Goal: Transaction & Acquisition: Purchase product/service

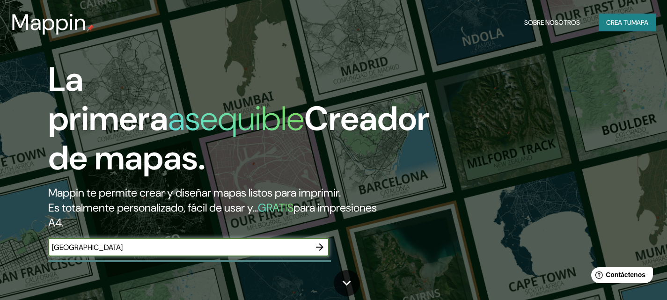
type input "[GEOGRAPHIC_DATA]"
click at [320, 249] on icon "button" at bounding box center [319, 247] width 11 height 11
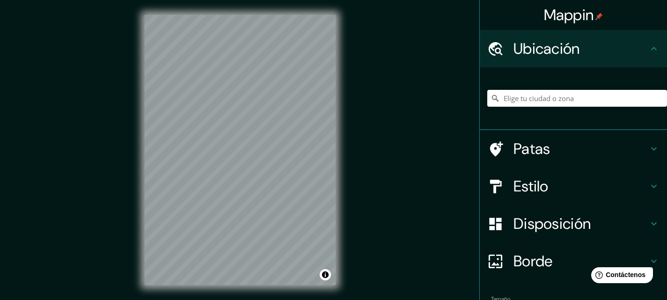
click at [514, 225] on font "Disposición" at bounding box center [552, 224] width 77 height 20
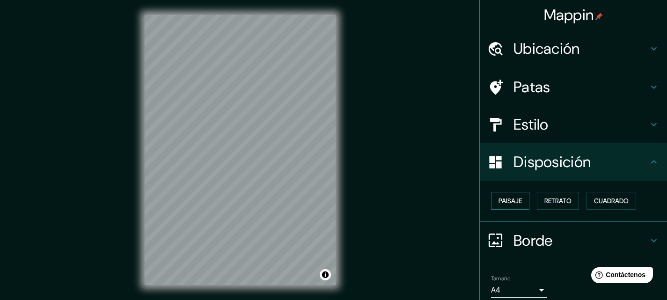
click at [515, 204] on font "Paisaje" at bounding box center [510, 201] width 23 height 8
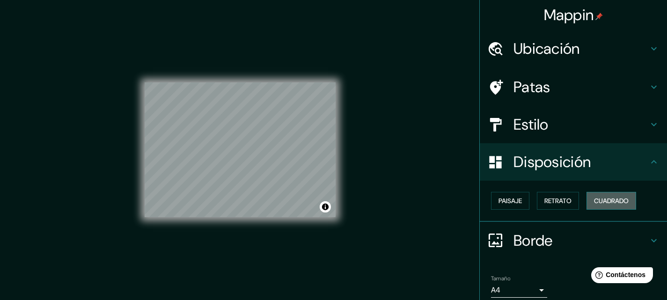
click at [619, 201] on font "Cuadrado" at bounding box center [611, 201] width 35 height 8
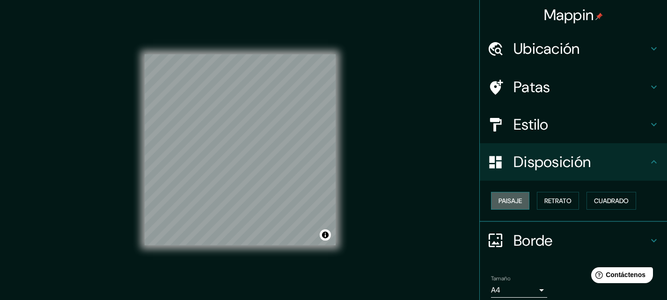
click at [508, 202] on font "Paisaje" at bounding box center [510, 201] width 23 height 8
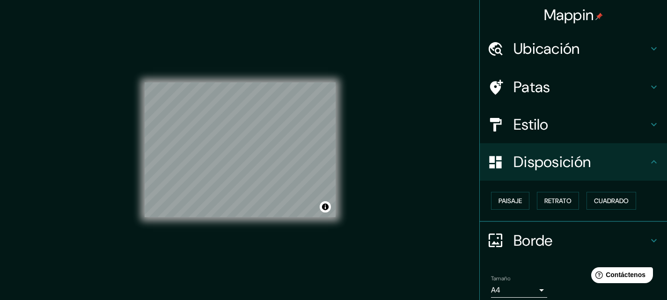
click at [563, 122] on h4 "Estilo" at bounding box center [581, 124] width 135 height 19
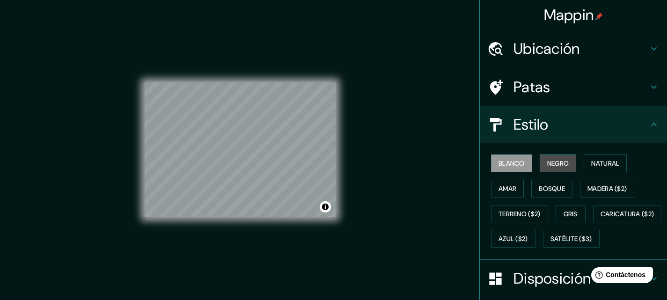
click at [553, 161] on font "Negro" at bounding box center [558, 163] width 22 height 8
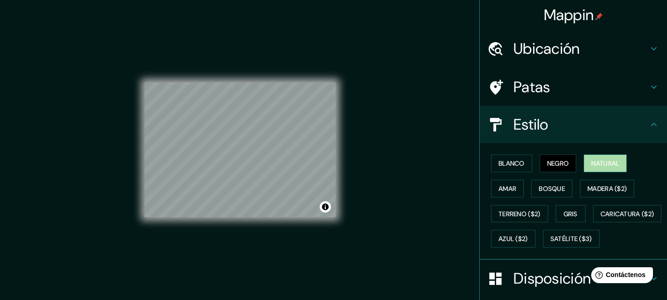
click at [592, 165] on font "Natural" at bounding box center [605, 163] width 28 height 8
click at [515, 189] on button "Amar" at bounding box center [507, 189] width 33 height 18
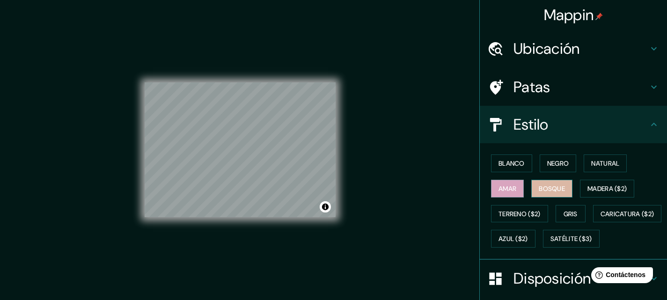
click at [541, 188] on font "Bosque" at bounding box center [552, 188] width 26 height 8
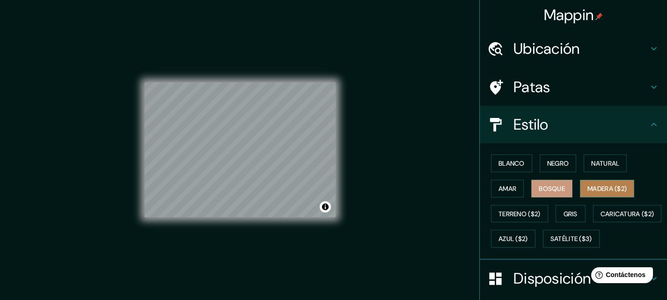
click at [602, 191] on font "Madera ($2)" at bounding box center [607, 188] width 39 height 8
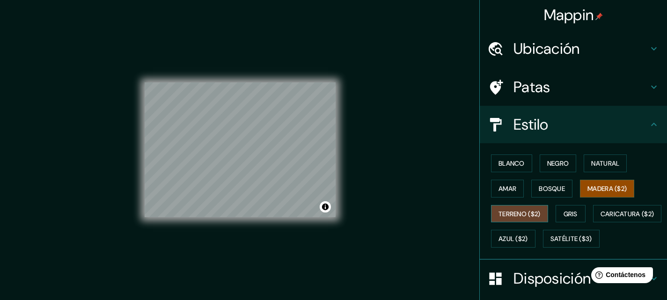
click at [522, 220] on button "Terreno ($2)" at bounding box center [519, 214] width 57 height 18
click at [565, 213] on font "Gris" at bounding box center [571, 214] width 14 height 8
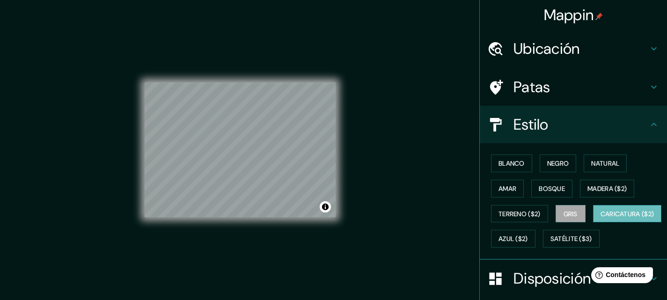
click at [601, 218] on font "Caricatura ($2)" at bounding box center [628, 214] width 54 height 8
click at [551, 243] on font "Satélite ($3)" at bounding box center [572, 239] width 42 height 8
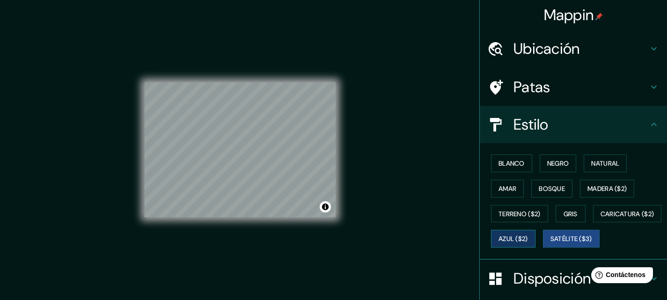
click at [528, 244] on font "Azul ($2)" at bounding box center [513, 239] width 29 height 12
click at [521, 166] on button "Blanco" at bounding box center [511, 163] width 41 height 18
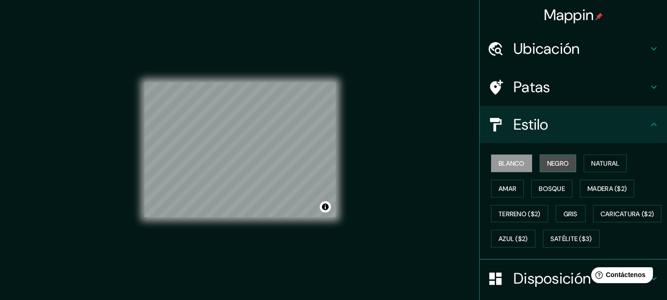
click at [547, 166] on font "Negro" at bounding box center [558, 163] width 22 height 8
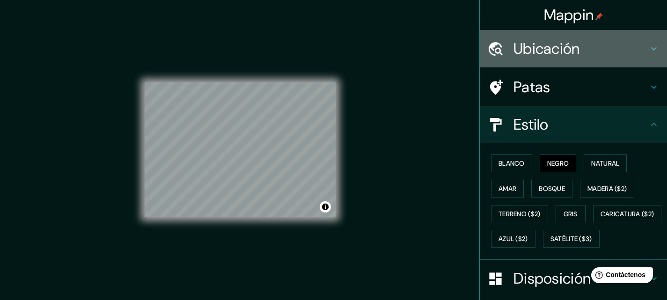
click at [551, 38] on div "Ubicación" at bounding box center [573, 48] width 187 height 37
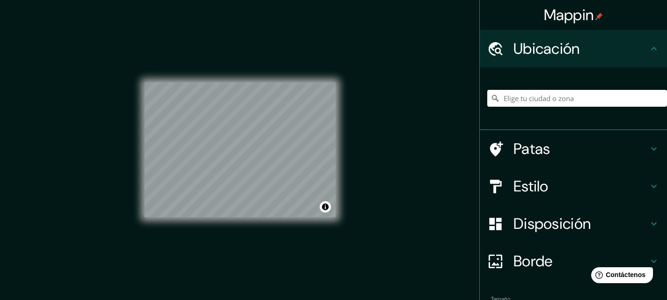
click at [562, 44] on font "Ubicación" at bounding box center [547, 49] width 66 height 20
click at [582, 135] on div "Patas" at bounding box center [573, 148] width 187 height 37
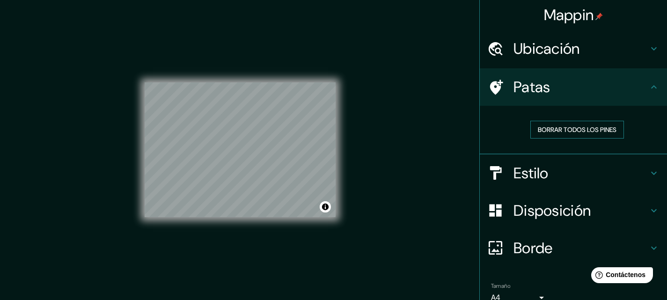
click at [588, 131] on font "Borrar todos los pines" at bounding box center [577, 129] width 79 height 8
click at [541, 127] on font "Borrar todos los pines" at bounding box center [577, 129] width 79 height 8
click at [563, 177] on h4 "Estilo" at bounding box center [581, 173] width 135 height 19
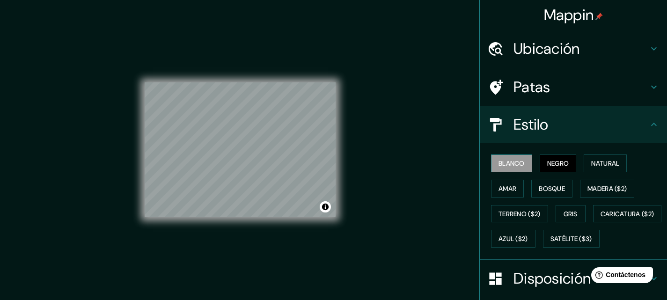
click at [509, 164] on font "Blanco" at bounding box center [512, 163] width 26 height 8
click at [563, 162] on font "Negro" at bounding box center [558, 163] width 22 height 8
click at [593, 162] on font "Natural" at bounding box center [605, 163] width 28 height 8
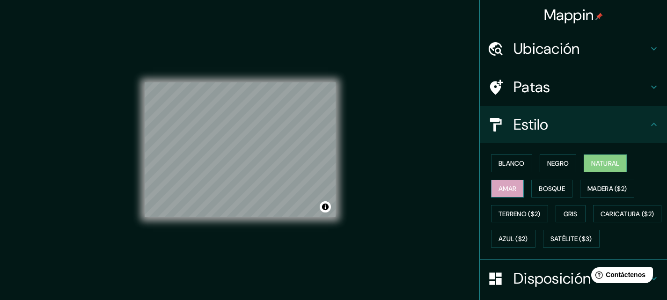
click at [507, 186] on font "Amar" at bounding box center [508, 188] width 18 height 8
click at [545, 185] on font "Bosque" at bounding box center [552, 188] width 26 height 8
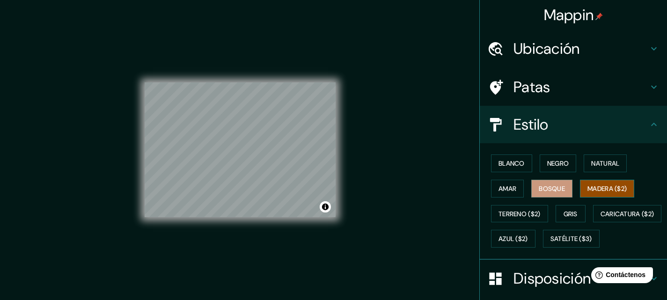
click at [604, 191] on font "Madera ($2)" at bounding box center [607, 188] width 39 height 8
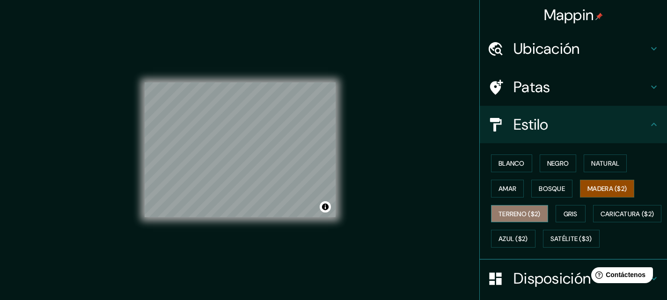
click at [521, 212] on font "Terreno ($2)" at bounding box center [520, 214] width 42 height 8
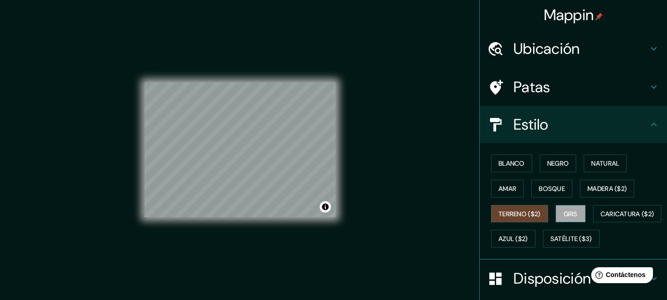
click at [564, 212] on font "Gris" at bounding box center [571, 214] width 14 height 8
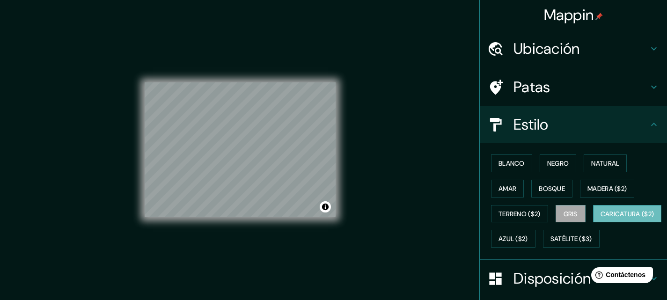
click at [601, 218] on font "Caricatura ($2)" at bounding box center [628, 214] width 54 height 8
click at [528, 239] on font "Azul ($2)" at bounding box center [513, 239] width 29 height 8
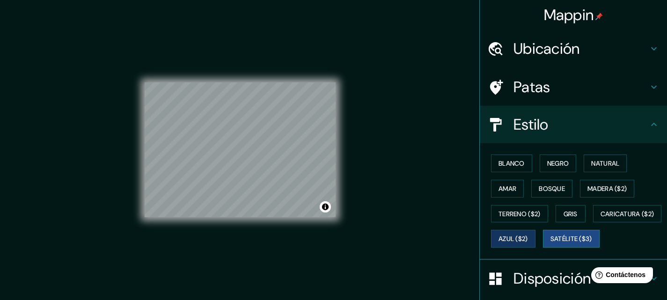
click at [551, 243] on font "Satélite ($3)" at bounding box center [572, 239] width 42 height 8
click at [516, 160] on font "Blanco" at bounding box center [512, 163] width 26 height 8
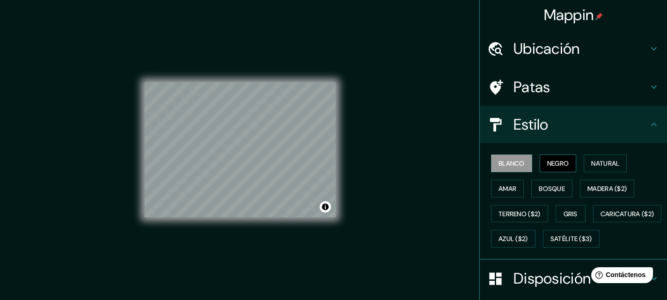
click at [548, 162] on font "Negro" at bounding box center [558, 163] width 22 height 8
click at [518, 167] on font "Blanco" at bounding box center [512, 163] width 26 height 8
click at [594, 169] on font "Natural" at bounding box center [605, 163] width 28 height 12
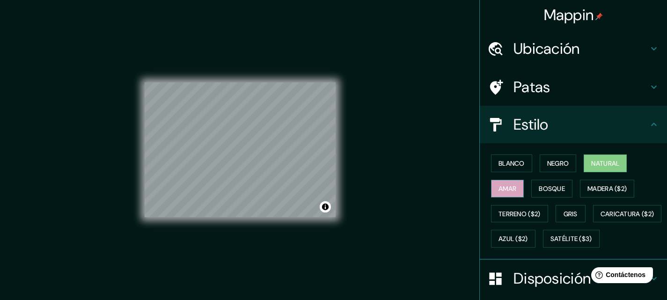
click at [511, 190] on button "Amar" at bounding box center [507, 189] width 33 height 18
click at [545, 190] on font "Bosque" at bounding box center [552, 188] width 26 height 8
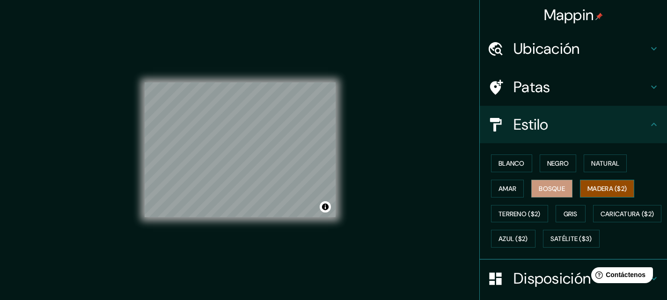
click at [597, 190] on font "Madera ($2)" at bounding box center [607, 188] width 39 height 8
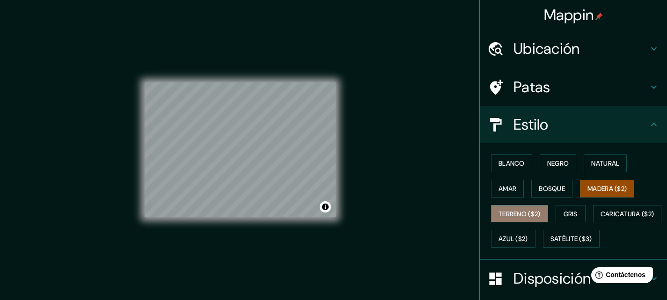
click at [519, 213] on font "Terreno ($2)" at bounding box center [520, 214] width 42 height 8
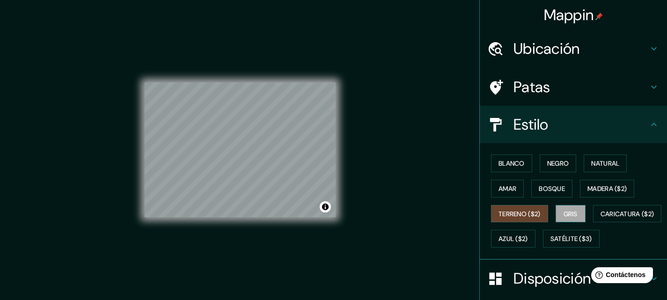
click at [558, 211] on button "Gris" at bounding box center [571, 214] width 30 height 18
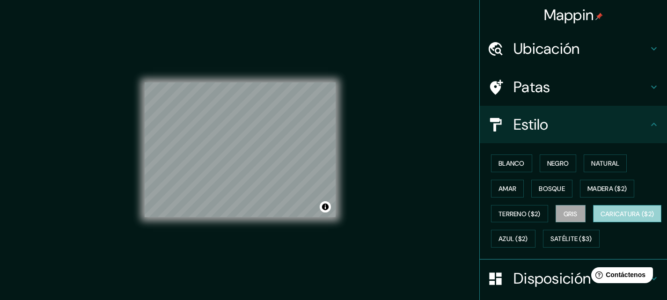
click at [601, 220] on font "Caricatura ($2)" at bounding box center [628, 214] width 54 height 12
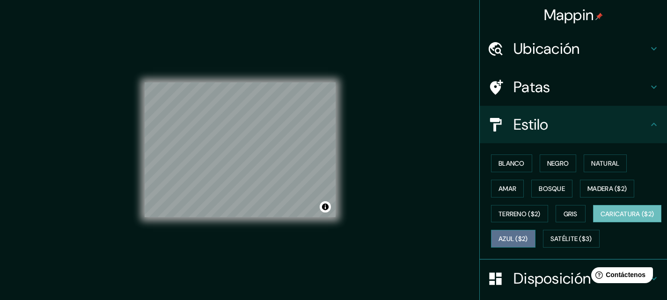
click at [528, 237] on font "Azul ($2)" at bounding box center [513, 239] width 29 height 8
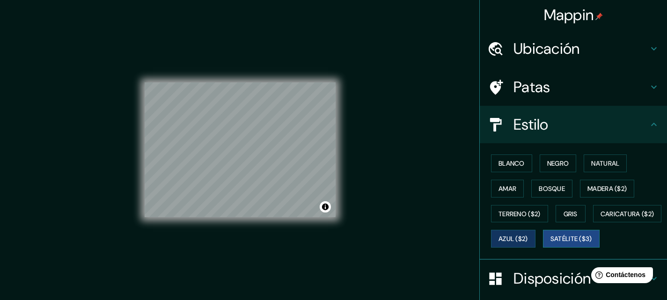
click at [551, 243] on font "Satélite ($3)" at bounding box center [572, 239] width 42 height 8
click at [505, 164] on font "Blanco" at bounding box center [512, 163] width 26 height 8
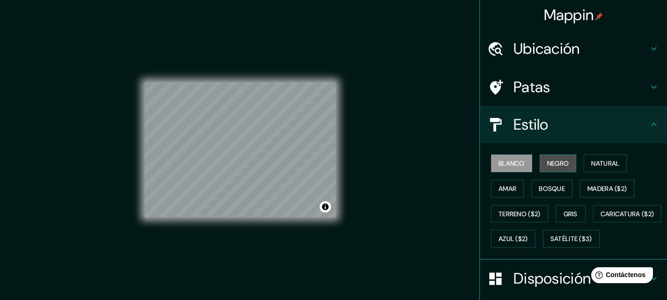
click at [556, 163] on font "Negro" at bounding box center [558, 163] width 22 height 8
click at [508, 165] on font "Blanco" at bounding box center [512, 163] width 26 height 8
click at [564, 212] on font "Gris" at bounding box center [571, 214] width 14 height 8
click at [516, 165] on font "Blanco" at bounding box center [512, 163] width 26 height 8
